Goal: Information Seeking & Learning: Check status

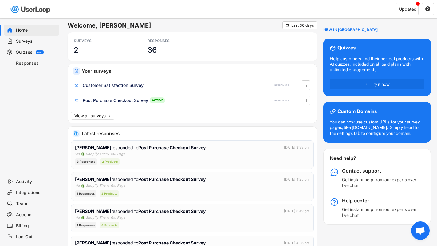
click at [35, 43] on div "Surveys" at bounding box center [36, 41] width 41 height 6
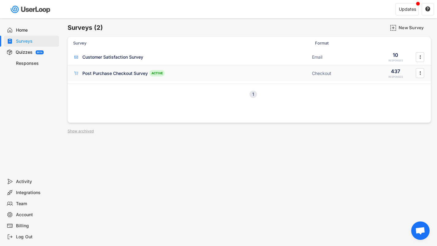
click at [101, 70] on div "Post Purchase Checkout Survey" at bounding box center [114, 73] width 65 height 6
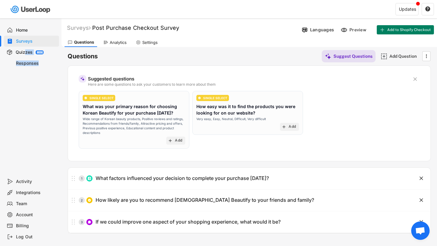
drag, startPoint x: 24, startPoint y: 53, endPoint x: 23, endPoint y: 66, distance: 13.3
click at [23, 66] on div "Home Surveys Quizzes BETA Responses" at bounding box center [30, 96] width 61 height 157
click at [23, 66] on div "Responses" at bounding box center [31, 63] width 55 height 11
